Goal: Information Seeking & Learning: Learn about a topic

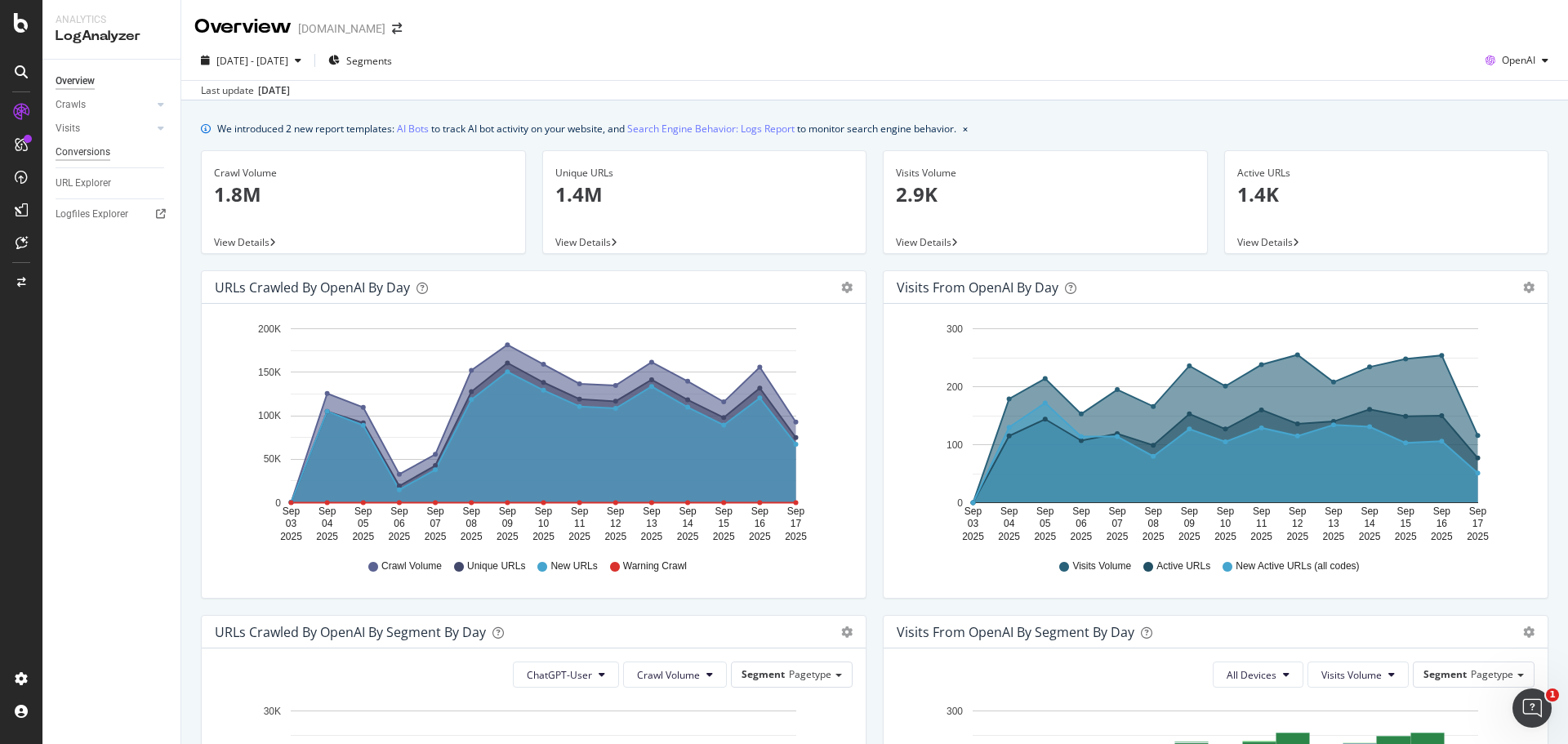
click at [87, 160] on div "Conversions" at bounding box center [83, 152] width 55 height 17
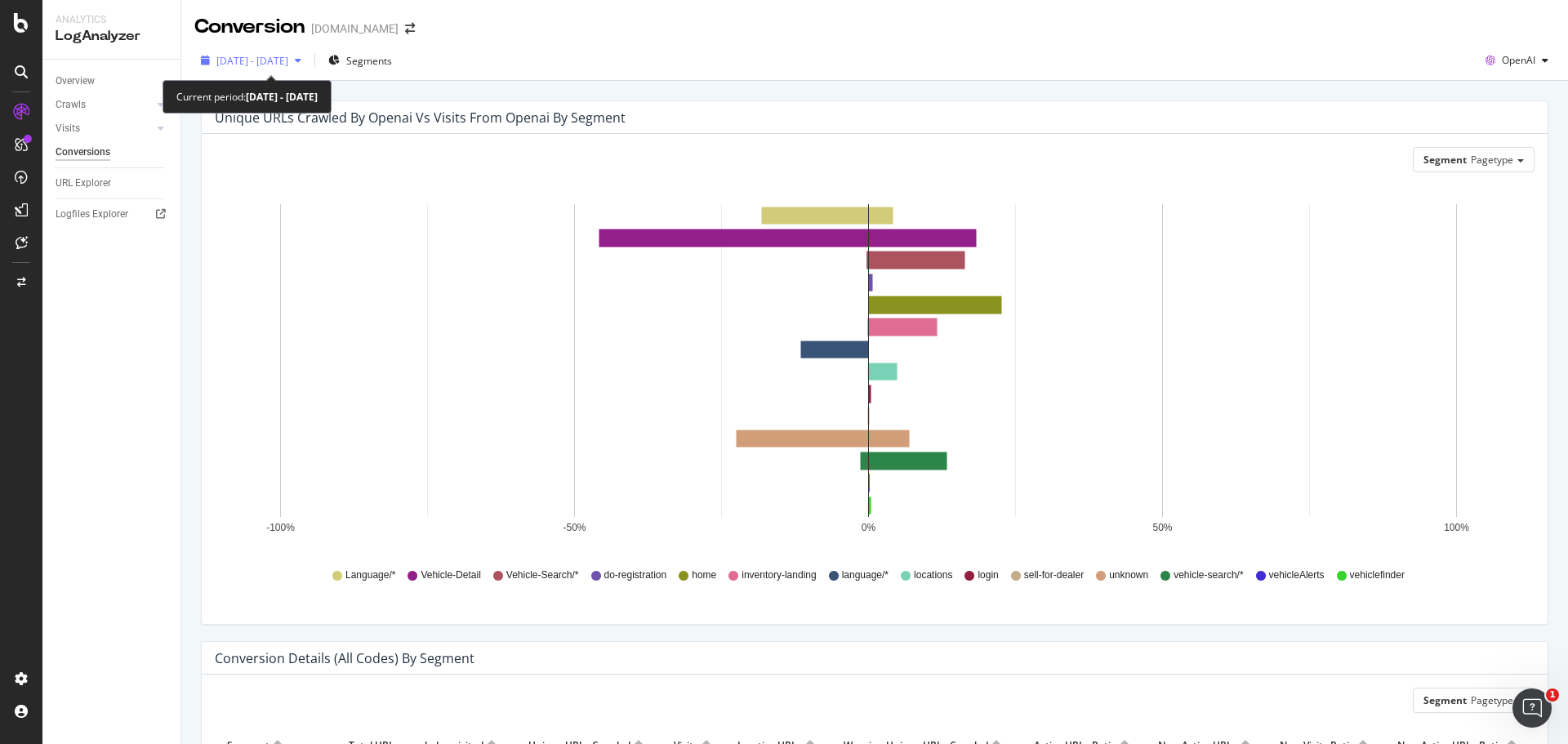
click at [254, 60] on span "[DATE] - [DATE]" at bounding box center [252, 61] width 72 height 14
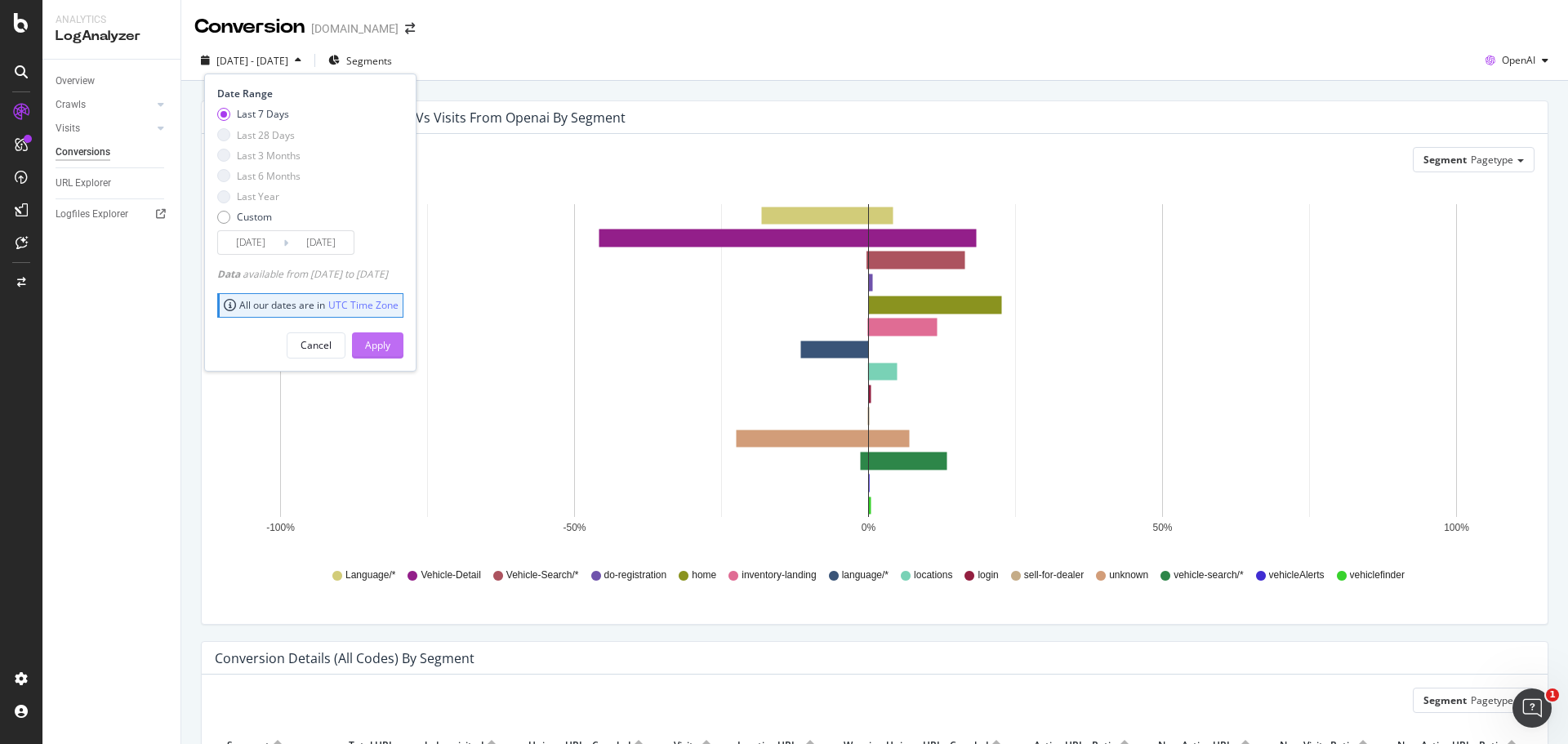
click at [390, 350] on div "Apply" at bounding box center [378, 345] width 26 height 14
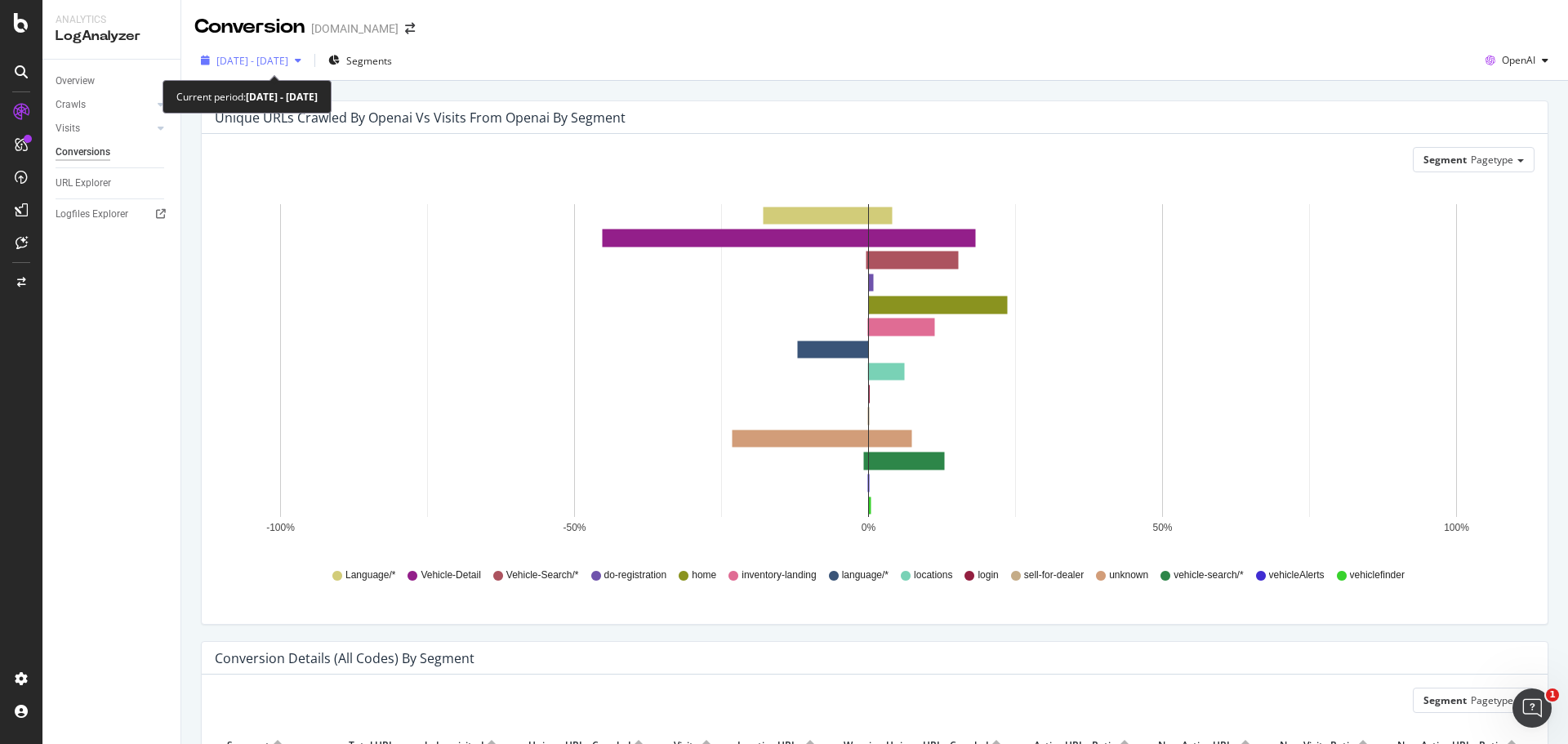
click at [296, 68] on div "2025 Sep. 11th - Sep. 17th" at bounding box center [251, 60] width 114 height 25
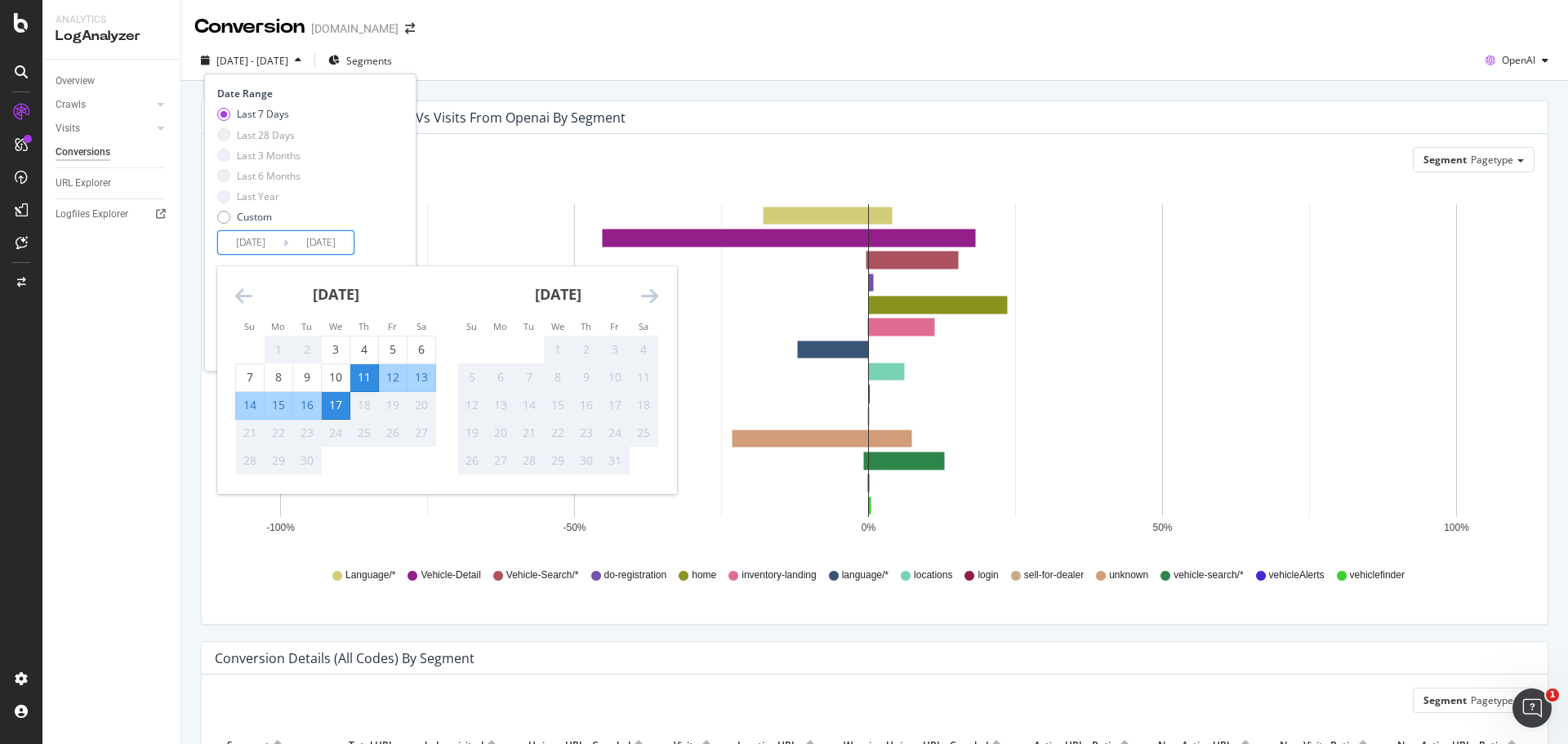
click at [260, 244] on input "2025/09/11" at bounding box center [250, 243] width 66 height 23
click at [333, 343] on div "3" at bounding box center [336, 349] width 28 height 16
type input "2025/09/03"
click at [400, 197] on div "Last 7 Days Last 28 Days Last 3 Months Last 6 Months Last Year Custom" at bounding box center [307, 168] width 182 height 123
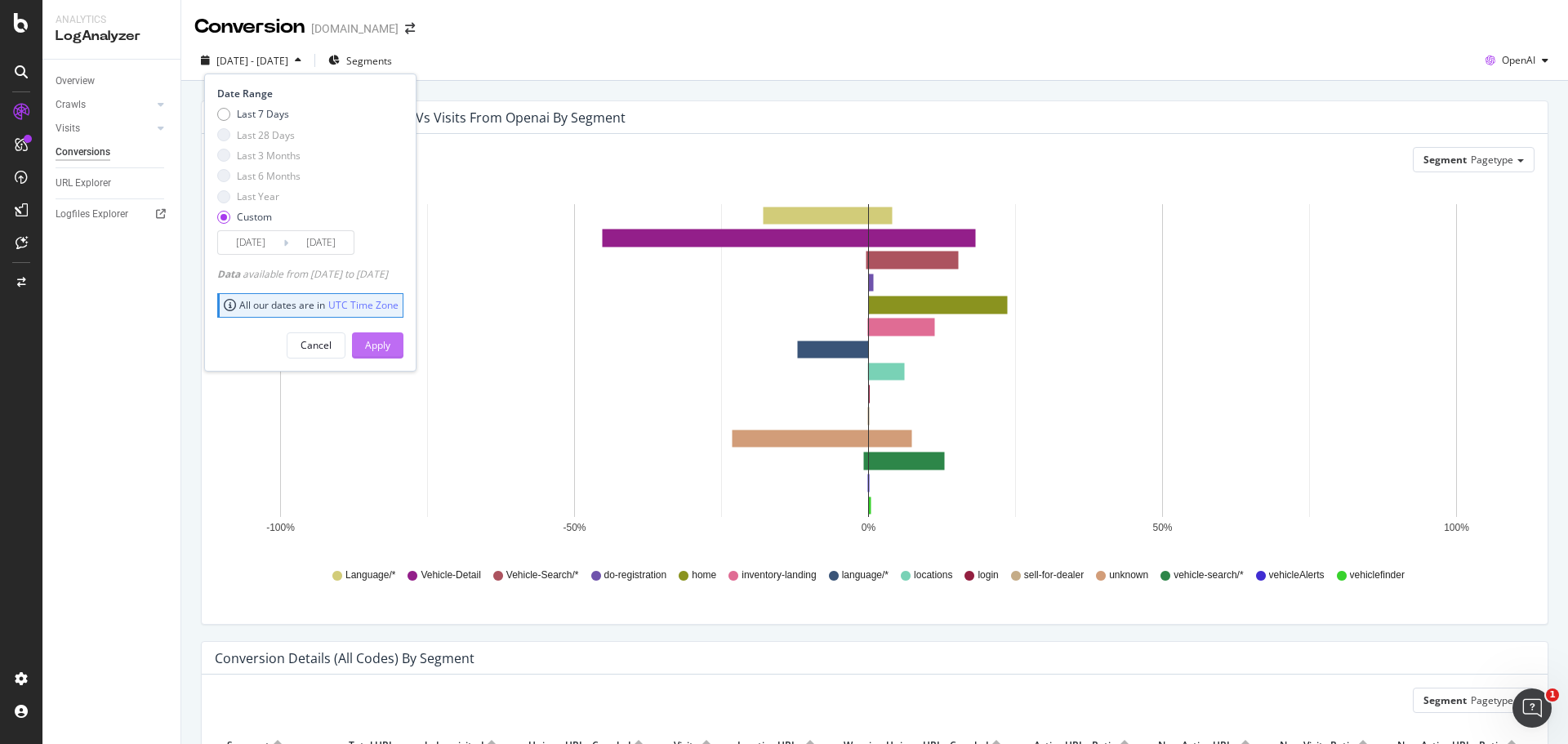
click at [390, 348] on div "Apply" at bounding box center [378, 345] width 26 height 14
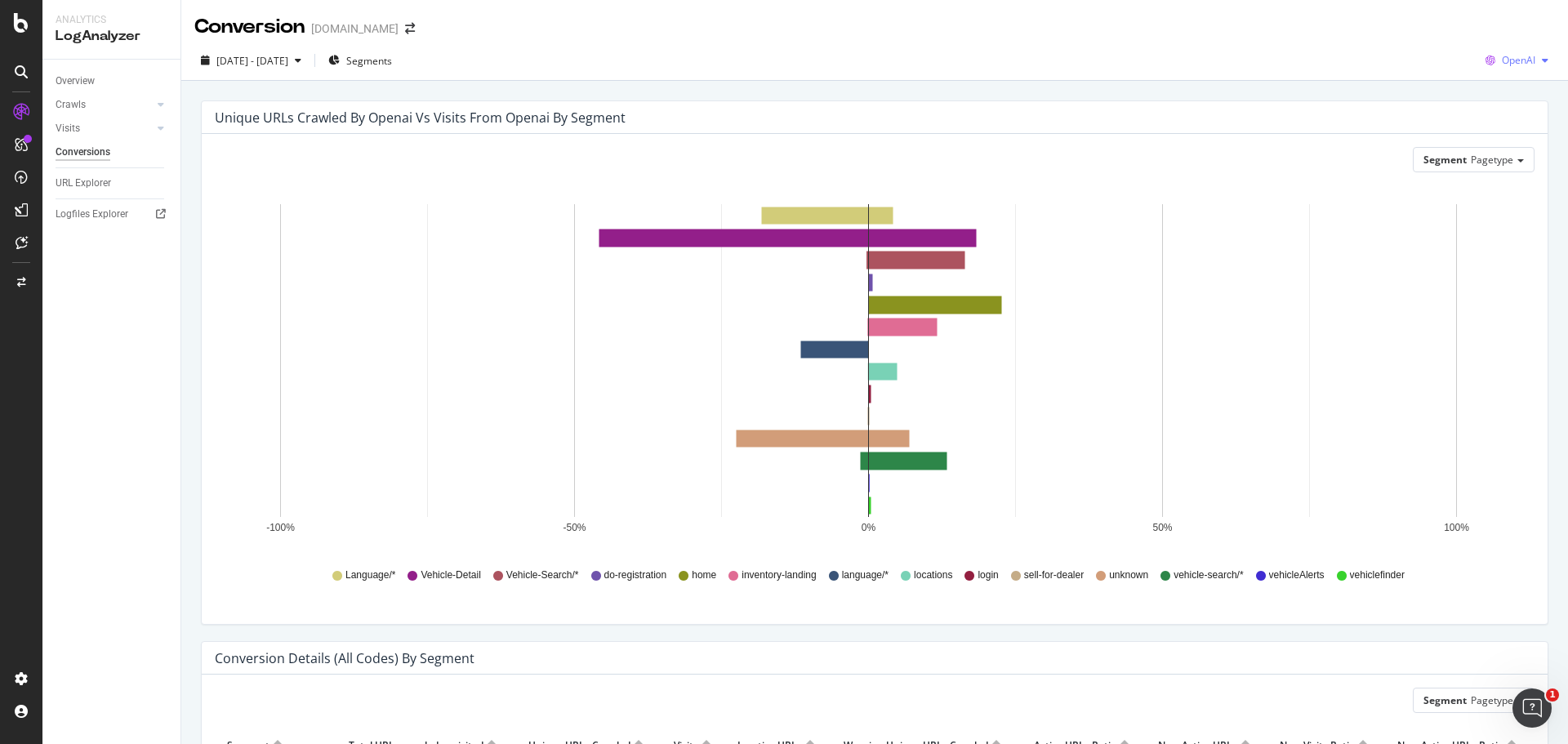
click at [1502, 58] on span "OpenAI" at bounding box center [1518, 60] width 33 height 14
click at [1493, 85] on span "Google" at bounding box center [1518, 92] width 61 height 15
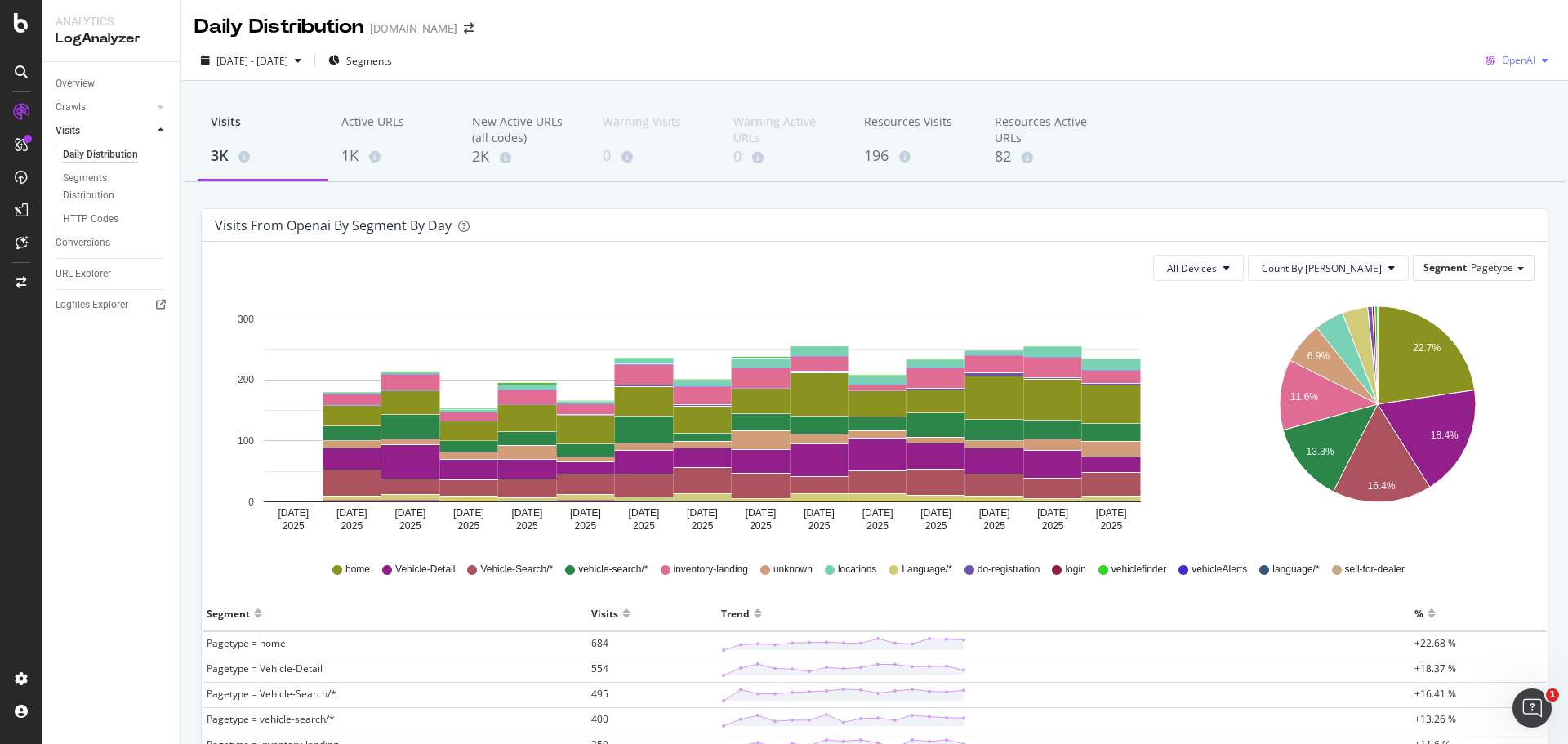
click at [1503, 56] on span "OpenAI" at bounding box center [1518, 60] width 33 height 14
click at [1493, 97] on span "Google" at bounding box center [1518, 92] width 61 height 15
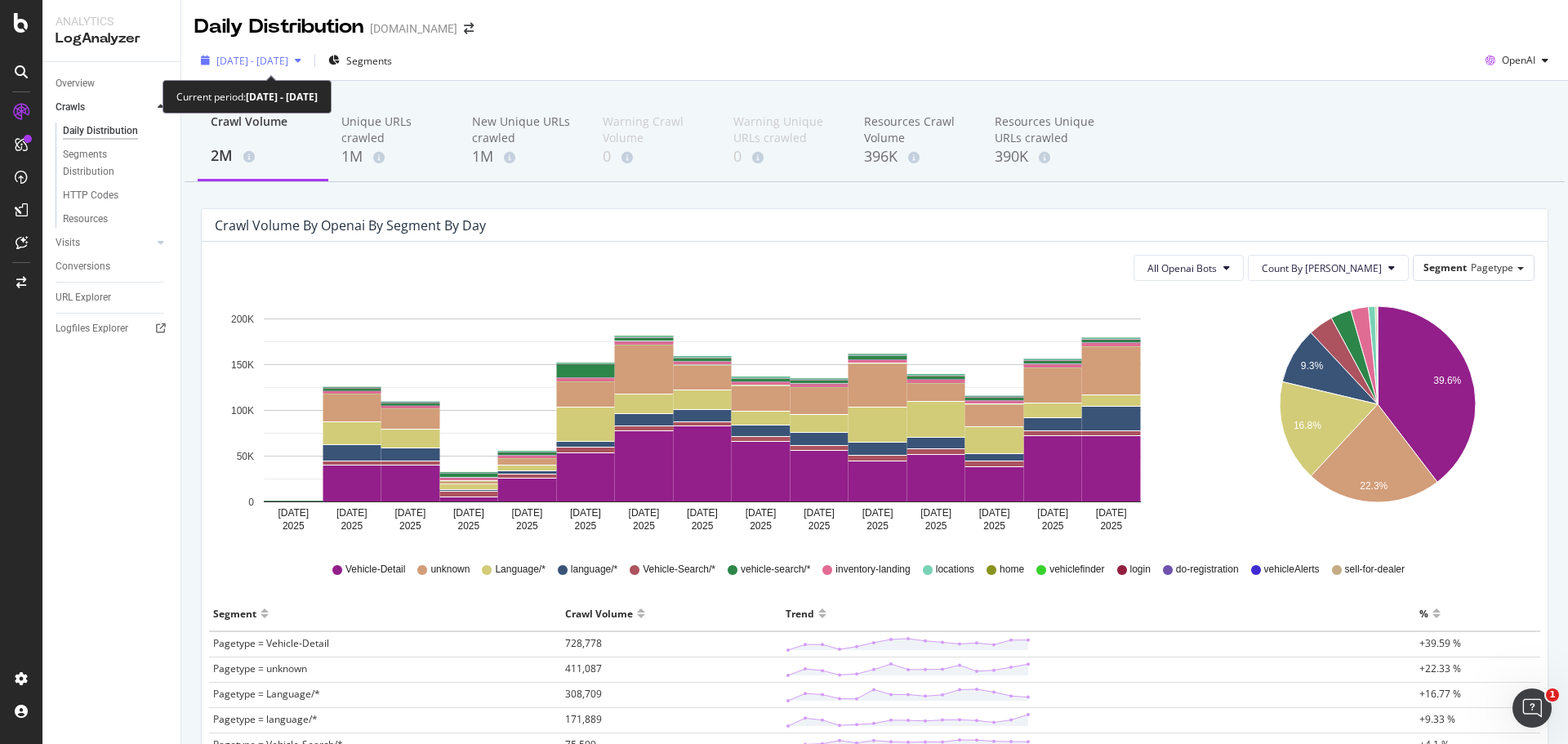
click at [271, 60] on span "[DATE] - [DATE]" at bounding box center [252, 61] width 72 height 14
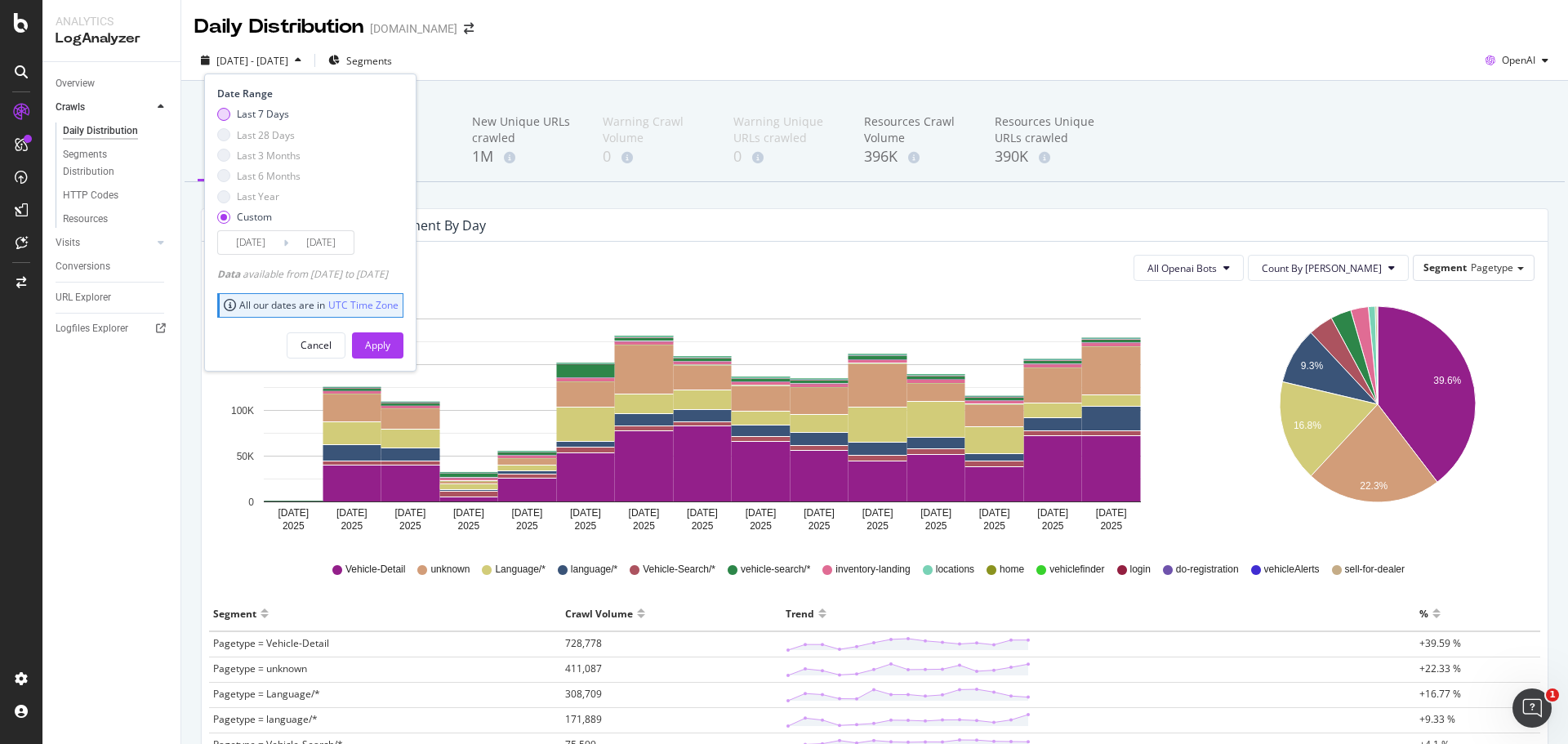
click at [246, 120] on div "Last 7 Days" at bounding box center [262, 114] width 52 height 14
type input "2025/09/16"
type input "2025/09/22"
click at [386, 347] on button "Apply" at bounding box center [377, 345] width 51 height 26
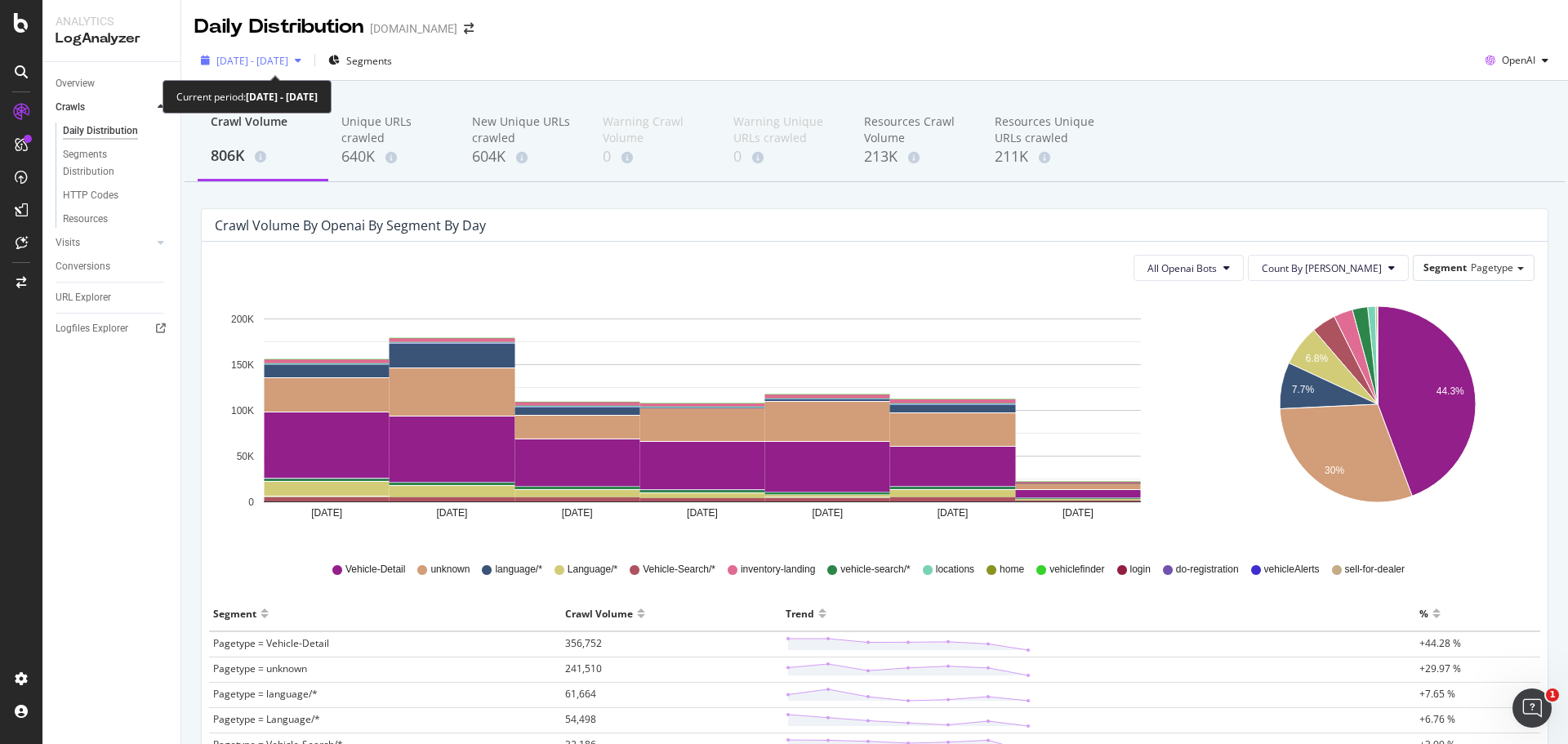
click at [289, 56] on span "2025 Sep. 16th - Sep. 22nd" at bounding box center [252, 61] width 72 height 14
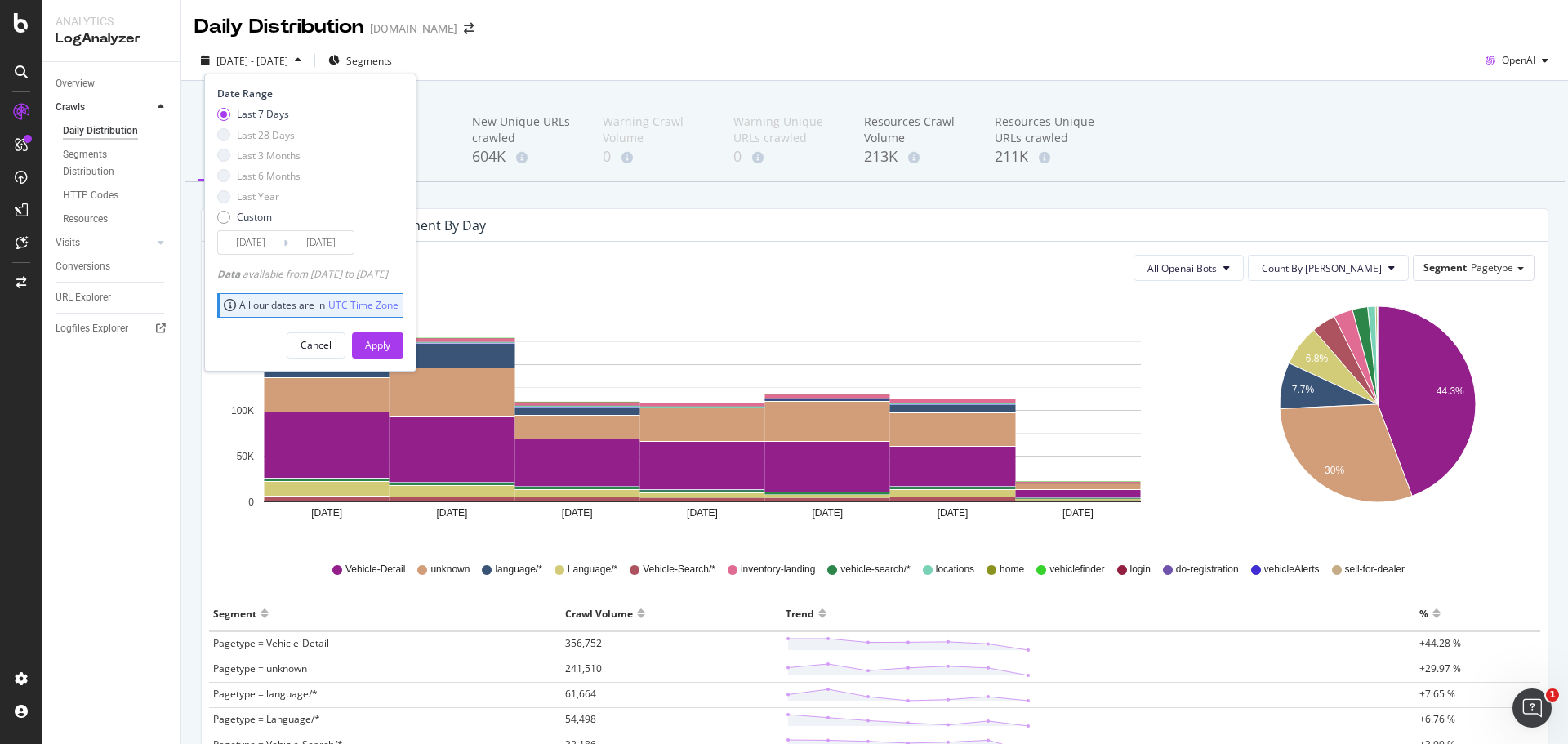
click at [266, 243] on input "2025/09/16" at bounding box center [250, 243] width 66 height 23
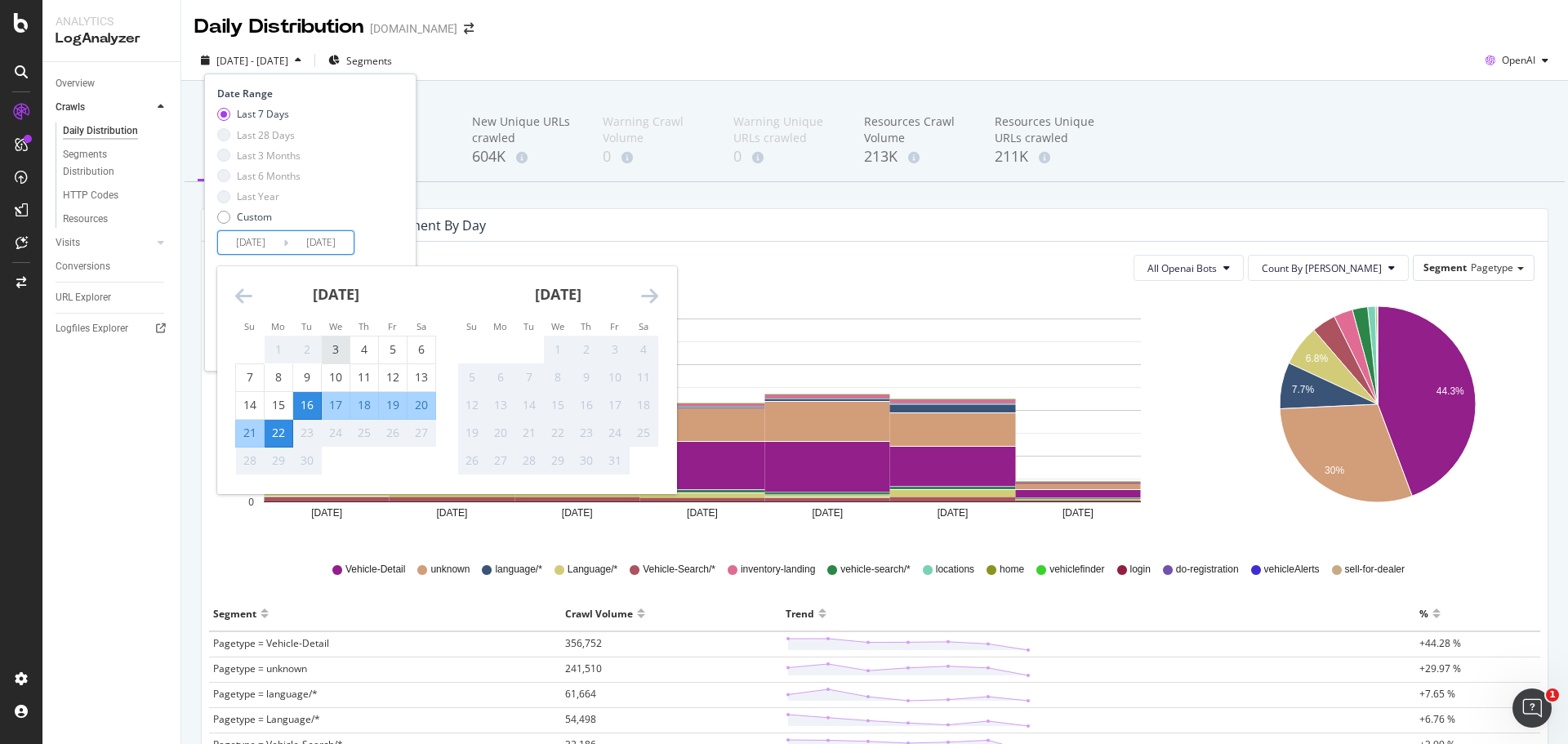
click at [342, 348] on div "3" at bounding box center [336, 349] width 28 height 16
type input "2025/09/03"
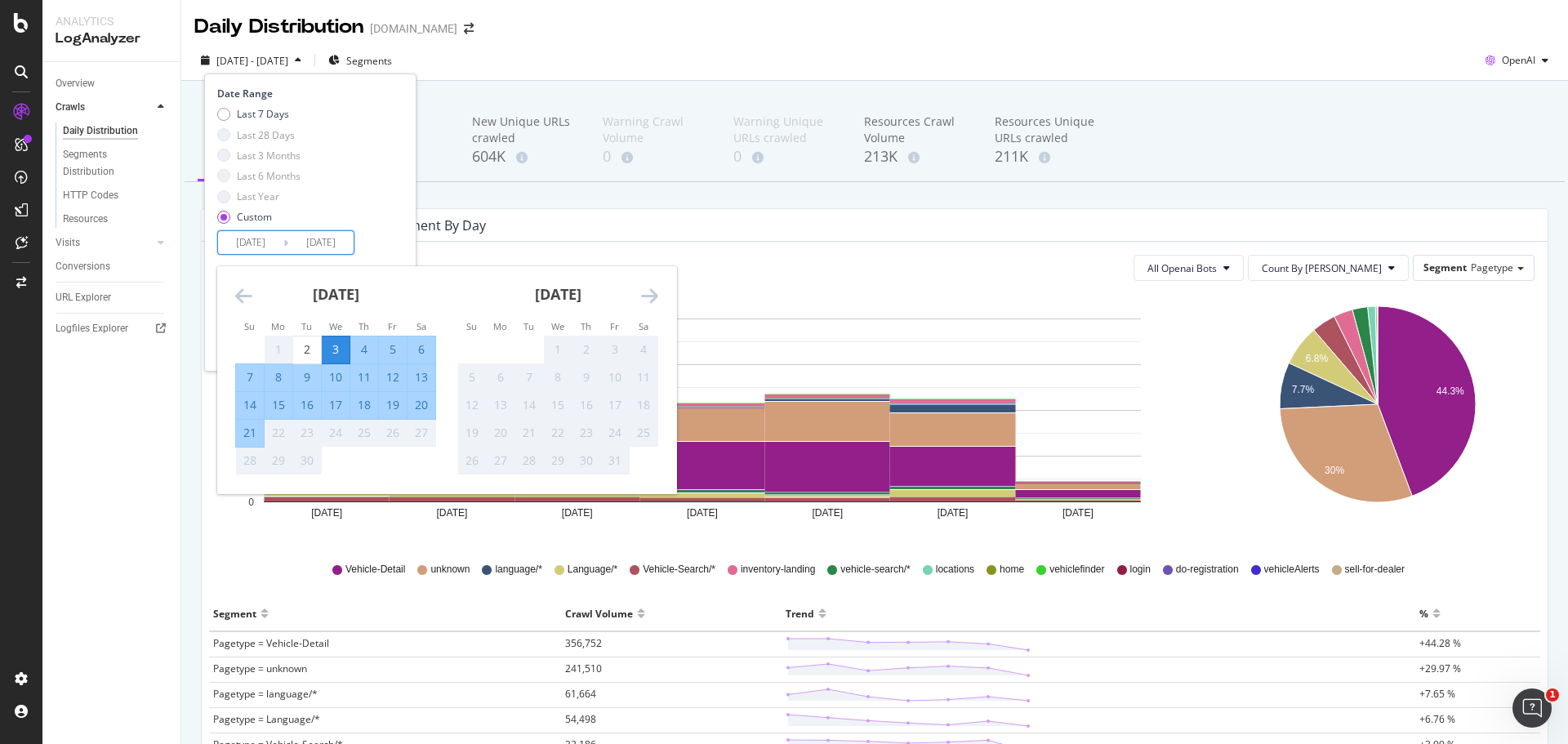
click at [251, 431] on div "21" at bounding box center [249, 432] width 28 height 16
type input "2025/09/21"
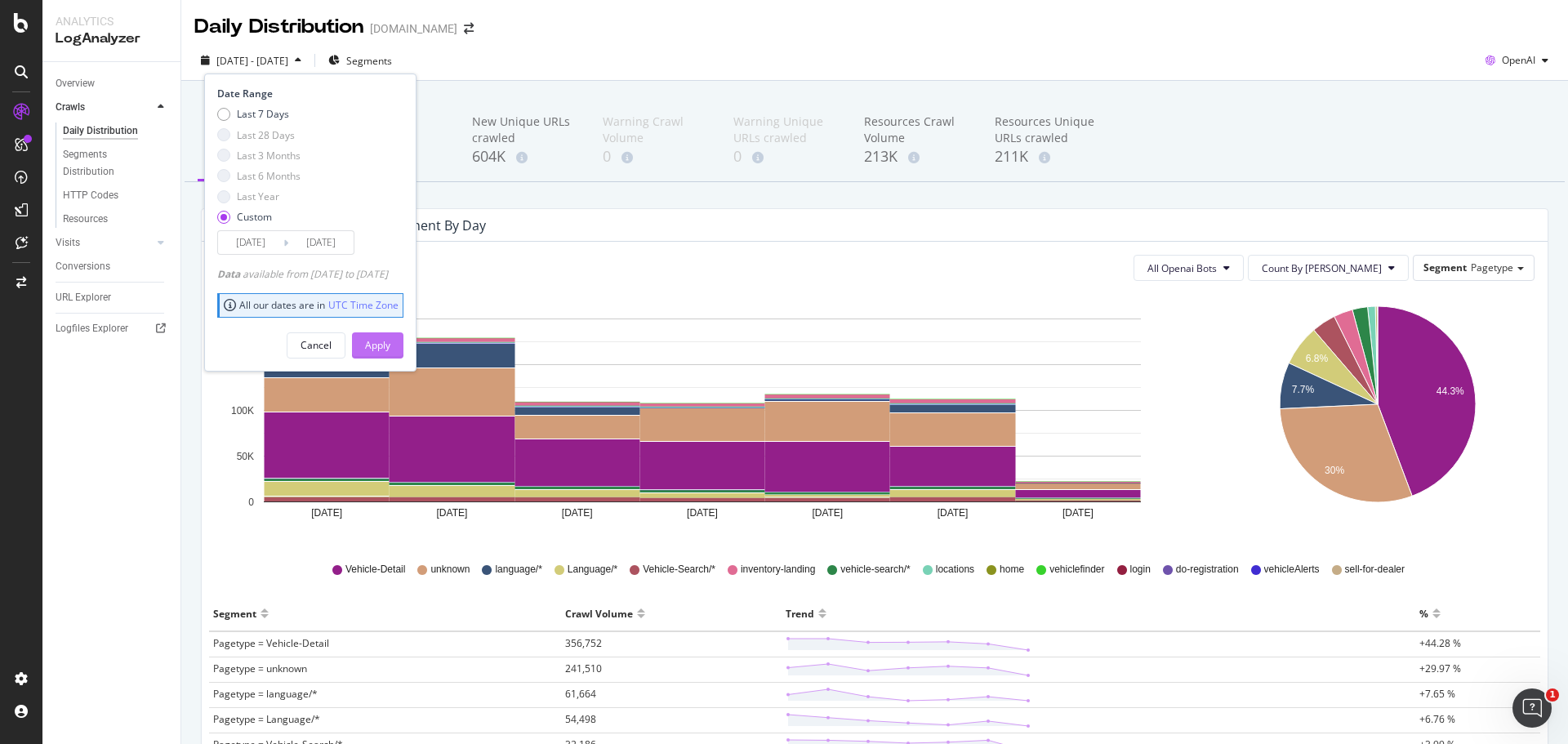
click at [390, 343] on div "Apply" at bounding box center [378, 345] width 26 height 14
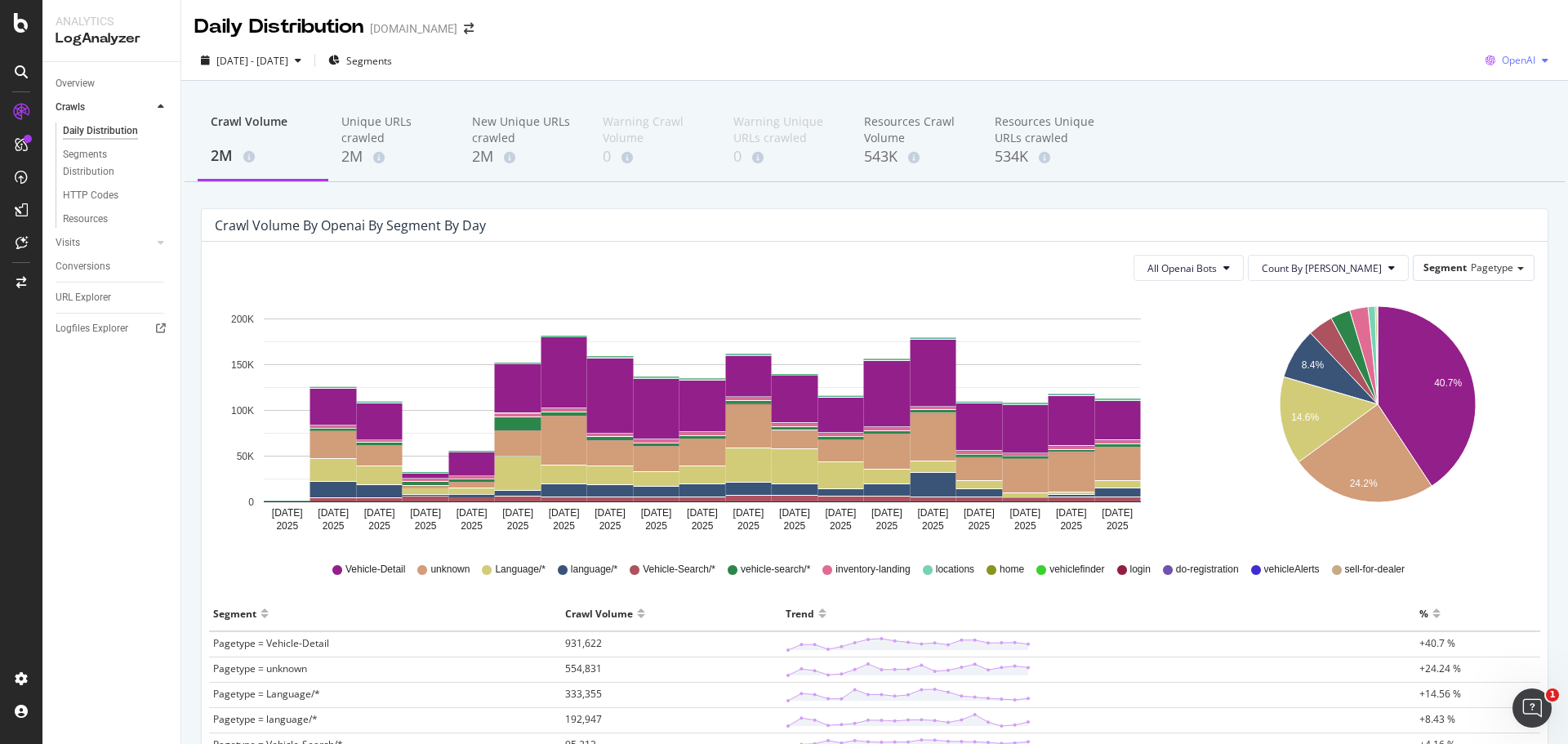
click at [1512, 54] on span "OpenAI" at bounding box center [1518, 60] width 33 height 14
click at [1499, 96] on span "Google" at bounding box center [1518, 92] width 61 height 15
